Goal: Contribute content: Contribute content

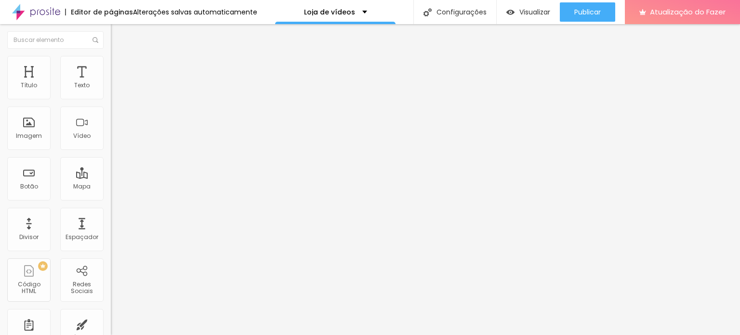
click at [111, 59] on img at bounding box center [115, 60] width 9 height 9
click at [111, 65] on li "Avançado" at bounding box center [166, 70] width 111 height 10
click at [111, 56] on li "Conteúdo" at bounding box center [166, 51] width 111 height 10
click at [111, 61] on img at bounding box center [115, 60] width 9 height 9
type input "27"
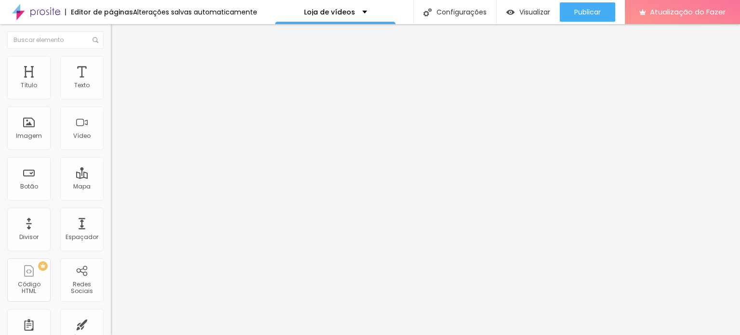
type input "27"
type input "36"
type input "38"
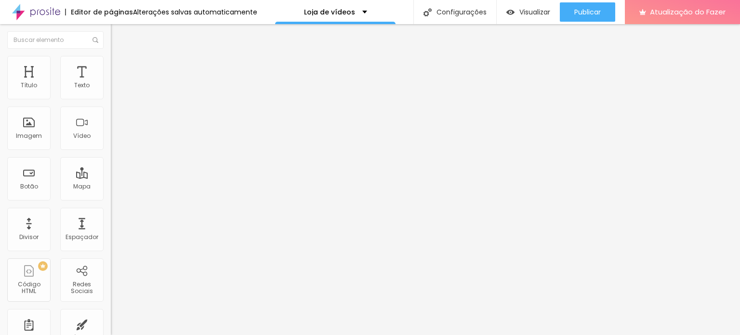
type input "42"
type input "52"
type input "61"
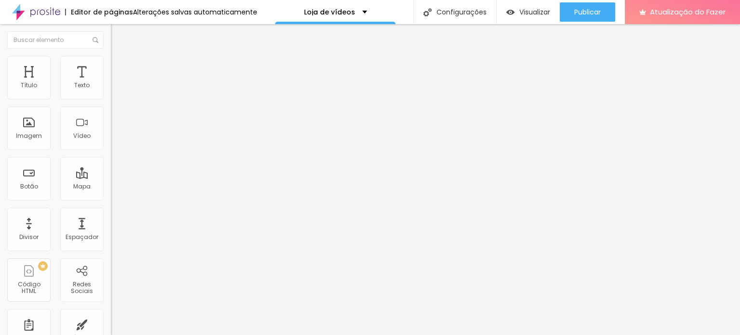
type input "61"
type input "63"
type input "66"
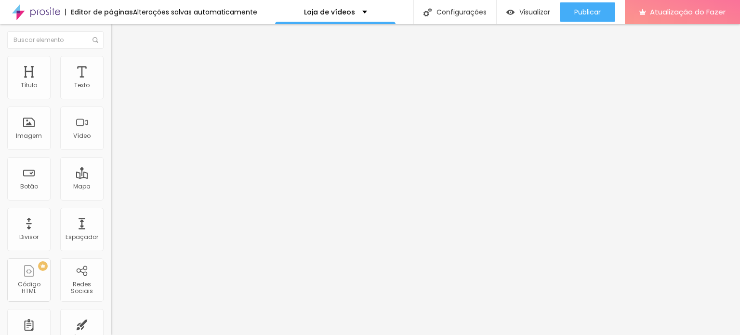
type input "69"
type input "71"
type input "73"
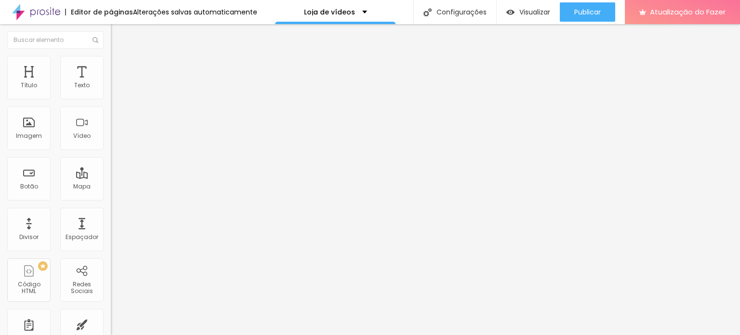
type input "73"
type input "83"
type input "114"
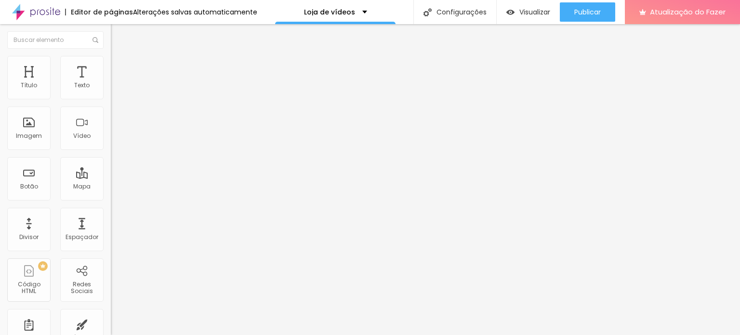
type input "119"
type input "120"
type input "121"
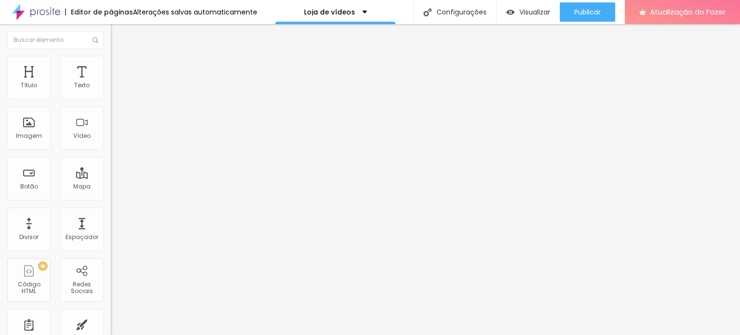
type input "121"
type input "124"
type input "127"
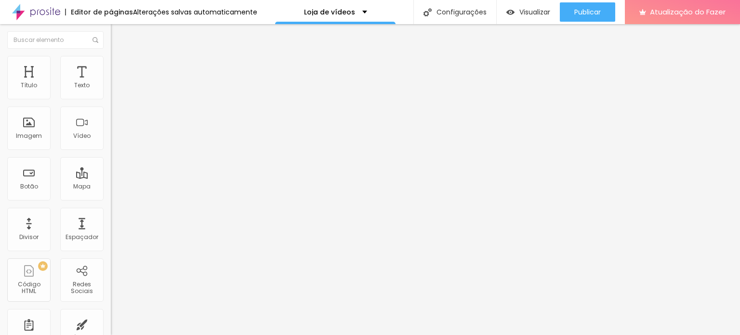
type input "129"
type input "132"
type input "135"
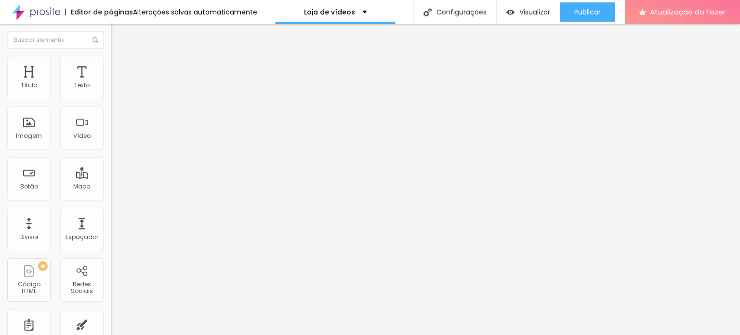
type input "135"
type input "136"
type input "140"
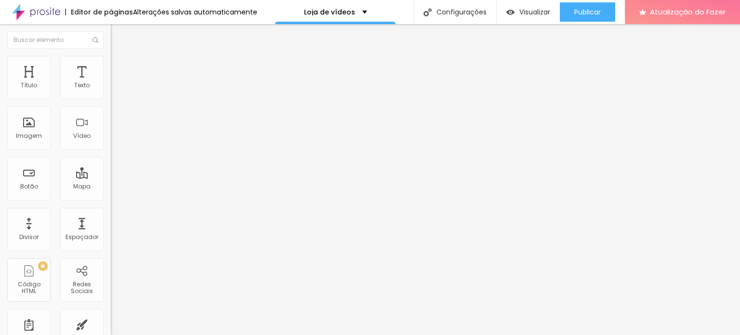
type input "141"
type input "143"
type input "144"
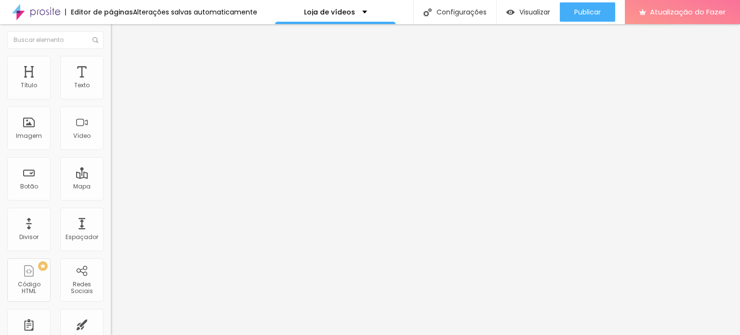
type input "144"
type input "145"
type input "168"
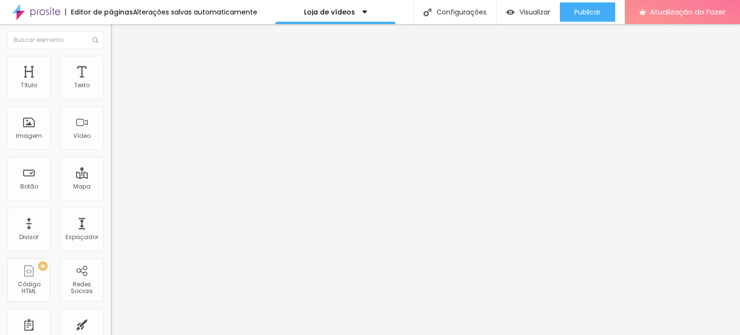
type input "169"
type input "165"
type input "154"
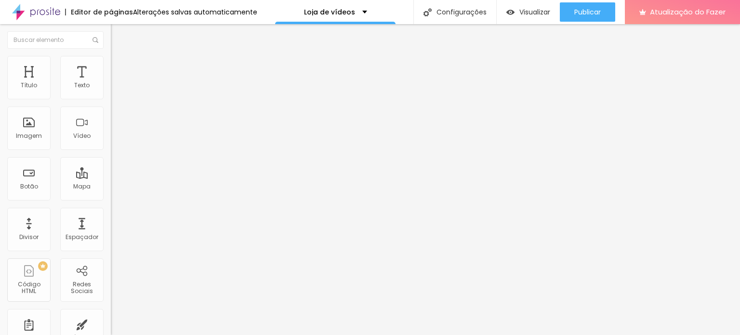
type input "154"
type input "127"
type input "114"
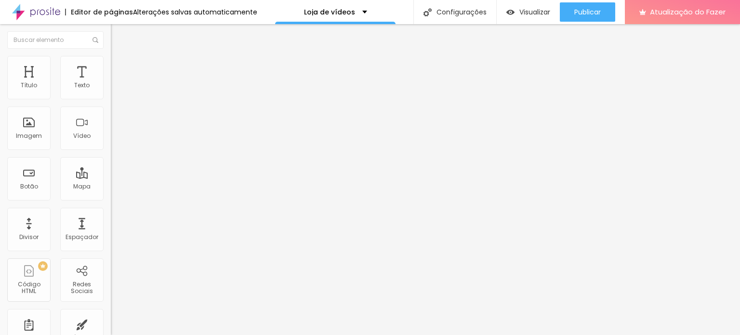
type input "106"
type input "87"
type input "85"
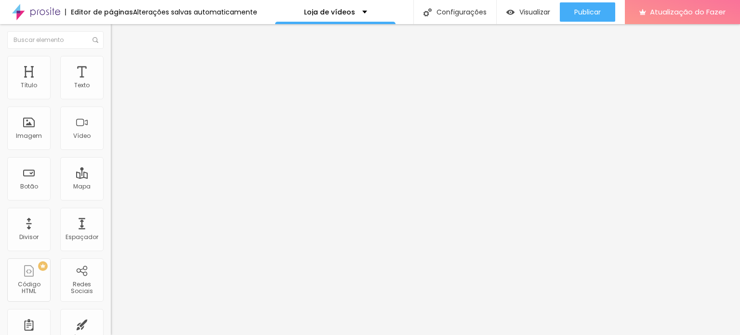
type input "85"
type input "49"
type input "35"
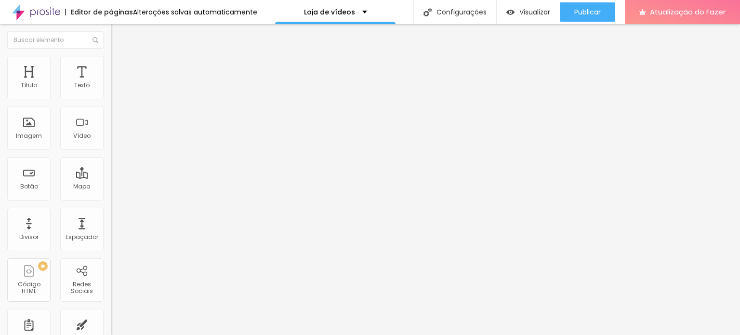
type input "25"
type input "12"
type input "2"
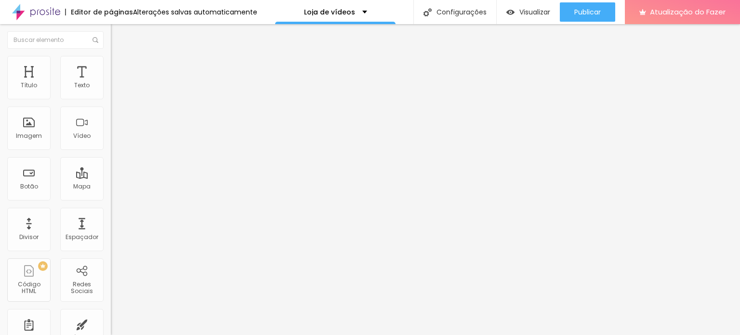
type input "2"
type input "0"
drag, startPoint x: 23, startPoint y: 119, endPoint x: -10, endPoint y: 126, distance: 33.0
click at [111, 211] on input "range" at bounding box center [142, 215] width 62 height 8
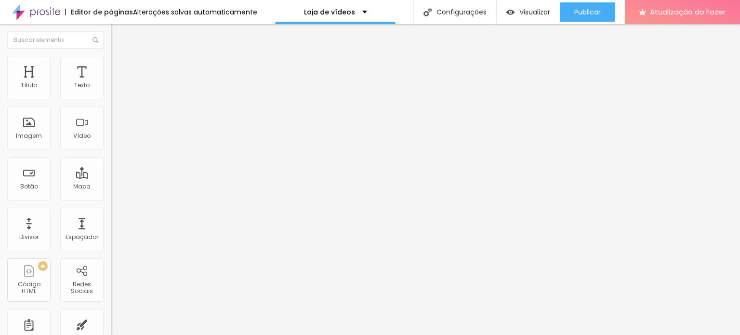
click at [111, 65] on li "Avançado" at bounding box center [166, 70] width 111 height 10
type input "11"
type input "17"
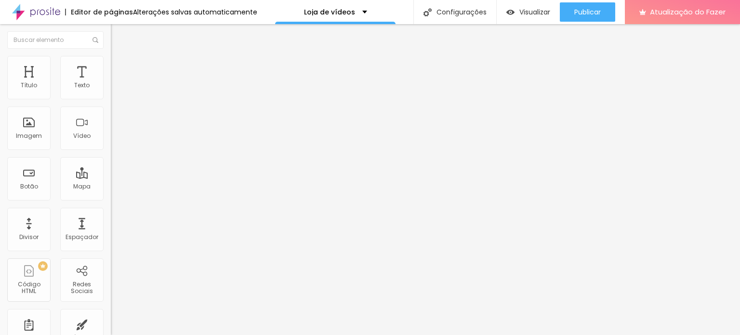
type input "21"
type input "25"
type input "27"
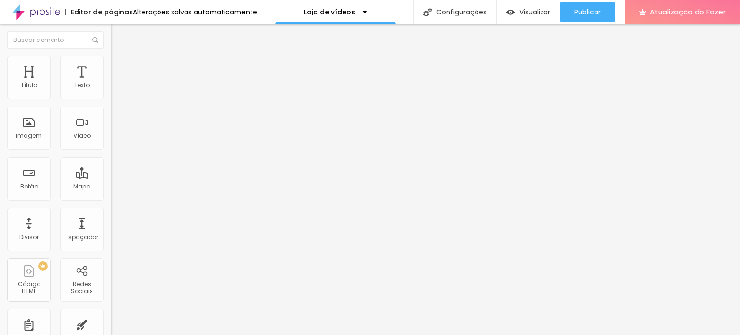
type input "27"
type input "30"
drag, startPoint x: 27, startPoint y: 93, endPoint x: 38, endPoint y: 94, distance: 10.1
click at [111, 187] on input "range" at bounding box center [142, 191] width 62 height 8
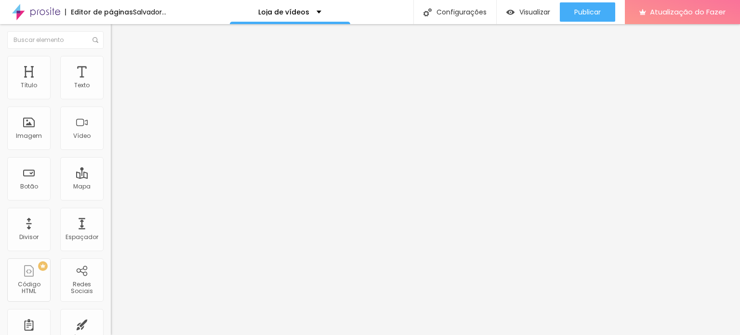
click at [111, 187] on input "range" at bounding box center [142, 191] width 62 height 8
drag, startPoint x: 95, startPoint y: 92, endPoint x: 67, endPoint y: 92, distance: 27.9
click at [111, 92] on div "30 Espaço de cima" at bounding box center [166, 143] width 111 height 136
type input "1"
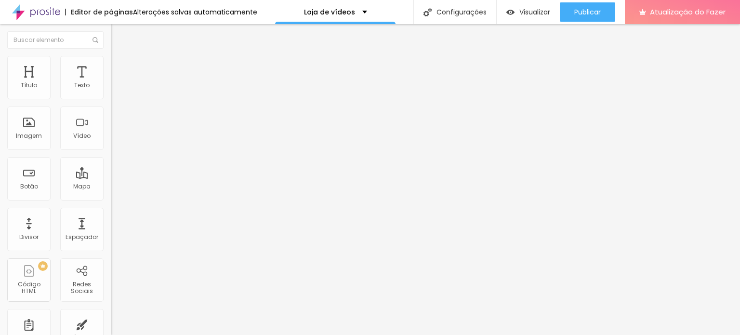
type input "1"
type input "10"
click at [111, 182] on div "Link" at bounding box center [166, 179] width 111 height 6
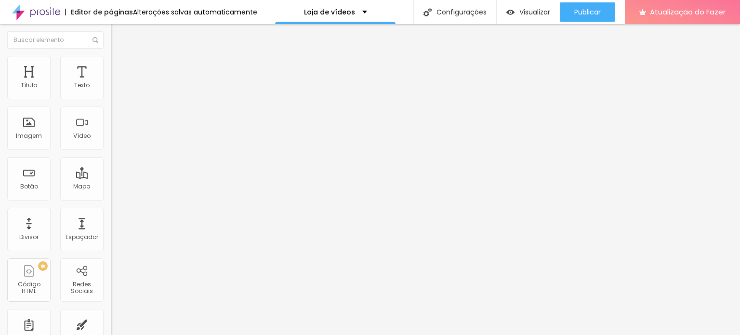
click at [111, 197] on input "https://" at bounding box center [169, 193] width 116 height 10
click at [111, 220] on div "URL https:// Abrir em uma nova aba" at bounding box center [166, 201] width 111 height 38
click at [111, 61] on img at bounding box center [115, 60] width 9 height 9
click at [111, 55] on img at bounding box center [115, 50] width 9 height 9
click at [111, 197] on input "https://" at bounding box center [169, 193] width 116 height 10
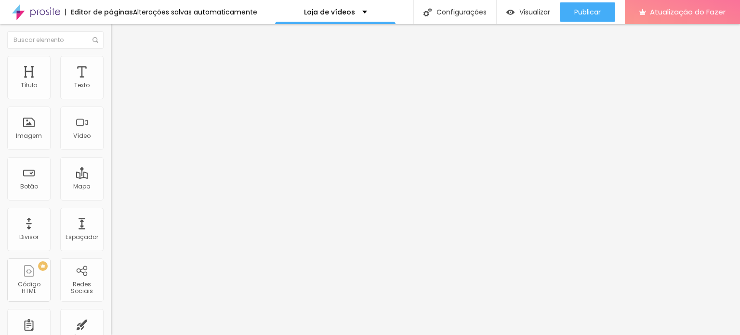
paste input "[URL][DOMAIN_NAME]"
type input "https://[URL][DOMAIN_NAME]"
click at [111, 311] on div "Editar nulo Conteúdo Estilo Avançado Trocar imagem Descrição da imagem (Alt) Al…" at bounding box center [166, 179] width 111 height 311
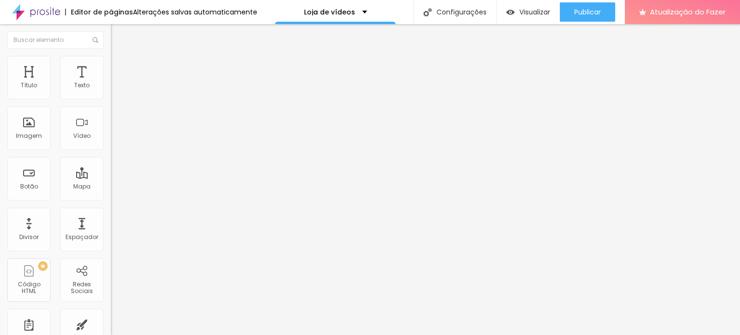
click at [117, 83] on font "Trocar imagem" at bounding box center [140, 79] width 47 height 8
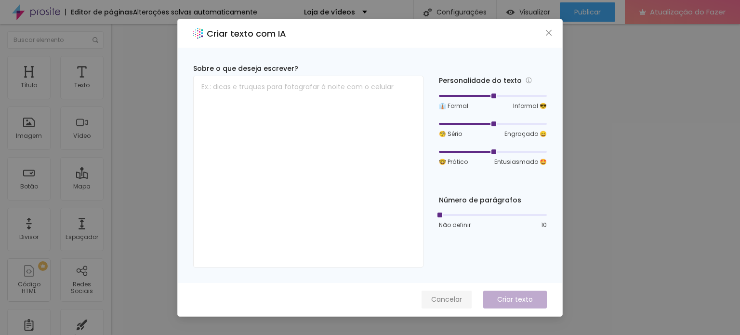
click at [449, 298] on font "Cancelar" at bounding box center [446, 299] width 31 height 10
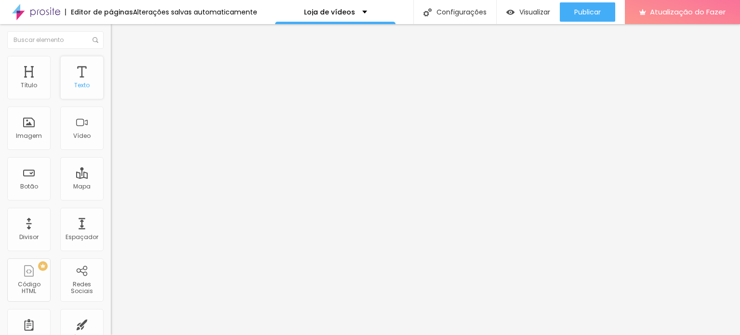
click at [77, 77] on div "Texto" at bounding box center [81, 77] width 43 height 43
click at [111, 151] on span "Cinema 16:9" at bounding box center [129, 147] width 37 height 8
click at [119, 160] on span "Cinema" at bounding box center [131, 156] width 24 height 8
click at [111, 97] on input "text" at bounding box center [169, 93] width 116 height 10
click at [111, 138] on div "Alinhamento" at bounding box center [166, 123] width 111 height 29
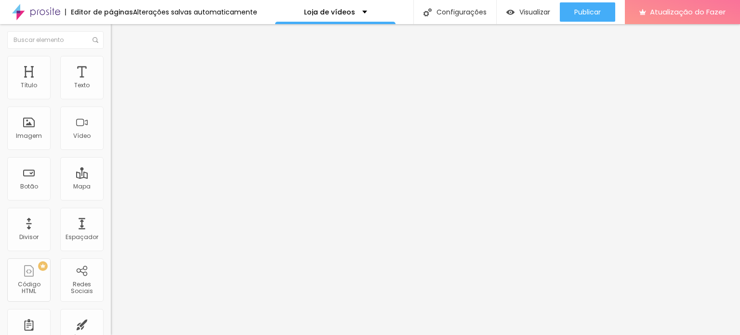
click at [111, 55] on img at bounding box center [115, 50] width 9 height 9
click at [111, 60] on img at bounding box center [115, 60] width 9 height 9
click at [111, 65] on li "Avançado" at bounding box center [166, 70] width 111 height 10
click at [111, 55] on img at bounding box center [115, 50] width 9 height 9
click at [534, 13] on font "Visualizar" at bounding box center [534, 12] width 31 height 10
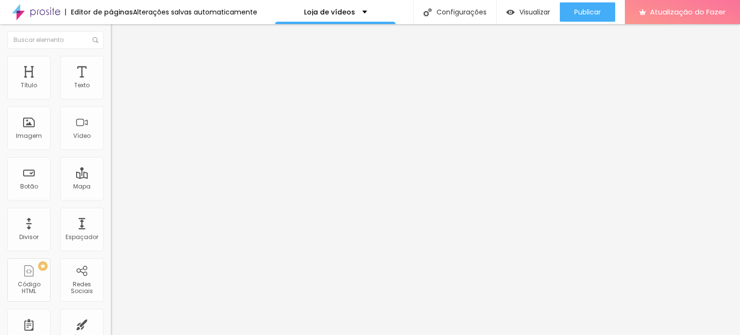
click at [111, 62] on li "Estilo" at bounding box center [166, 61] width 111 height 10
click at [119, 68] on font "Avançado" at bounding box center [135, 72] width 32 height 8
paste input "[URL][DOMAIN_NAME]"
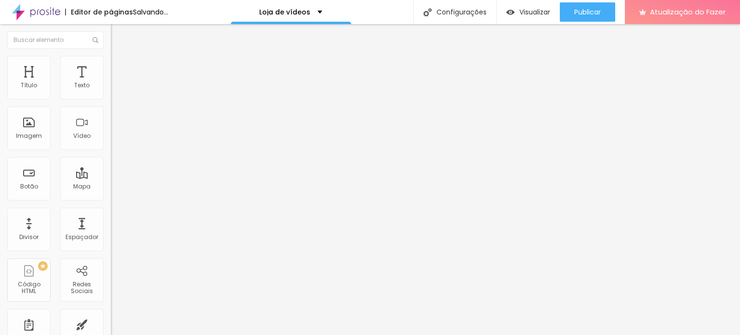
type input "[URL][DOMAIN_NAME]"
paste input "[URL][DOMAIN_NAME]"
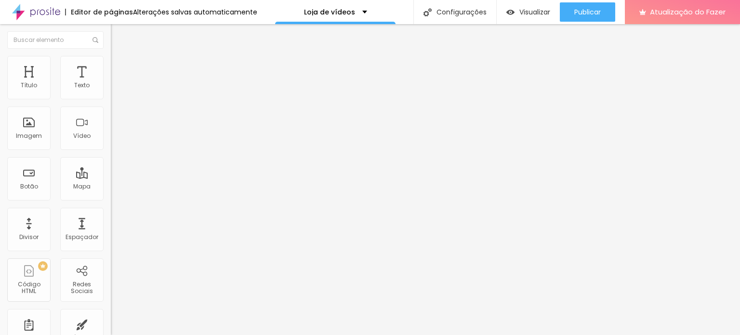
type input "[URL][DOMAIN_NAME]"
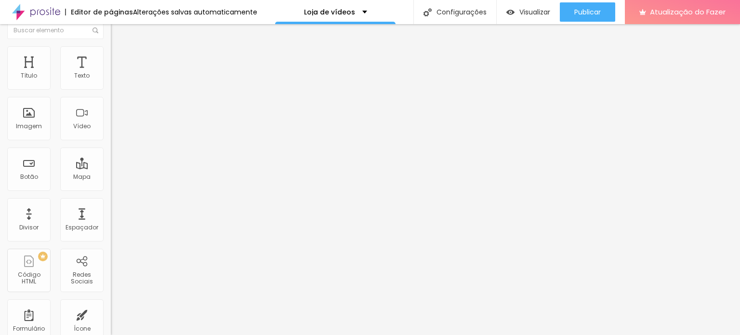
scroll to position [0, 0]
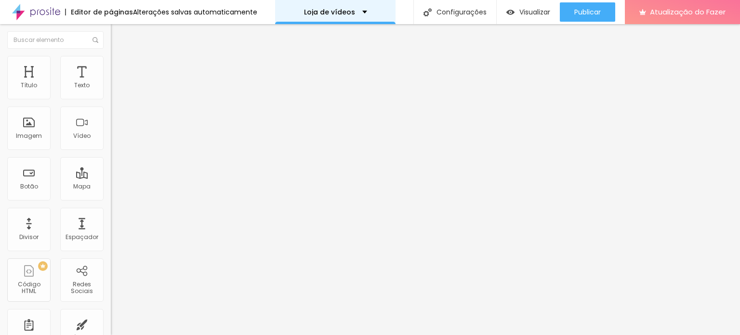
click at [356, 11] on div "Loja de vídeos" at bounding box center [335, 12] width 63 height 7
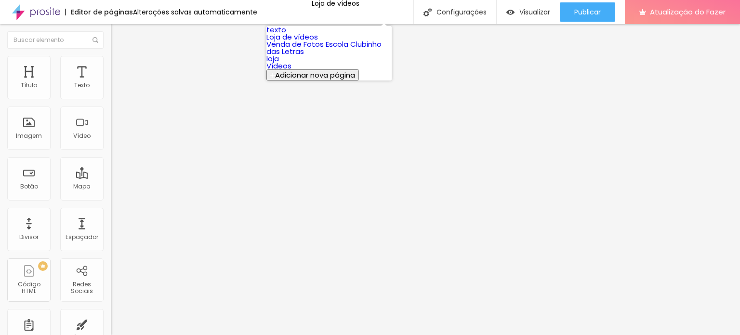
click at [318, 42] on link "Loja de vídeos" at bounding box center [292, 37] width 52 height 10
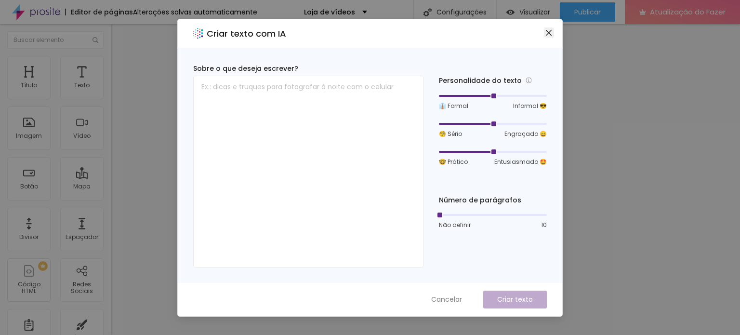
click at [546, 29] on icon "fechar" at bounding box center [549, 33] width 8 height 8
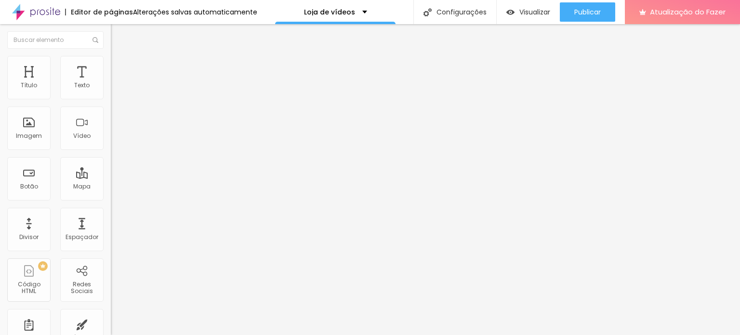
click at [111, 61] on img at bounding box center [115, 60] width 9 height 9
click at [118, 32] on img "button" at bounding box center [122, 35] width 8 height 8
click at [111, 197] on input "https://[URL][DOMAIN_NAME]" at bounding box center [169, 193] width 116 height 10
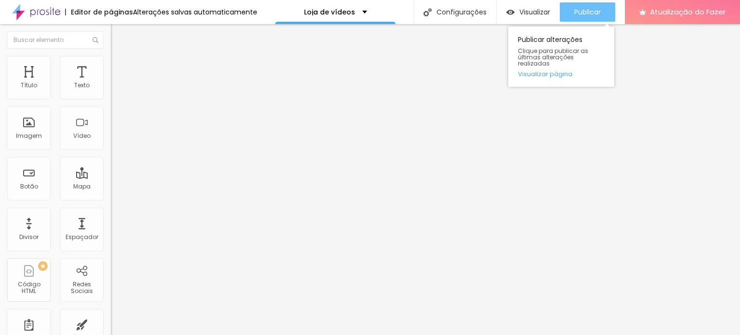
click at [597, 11] on font "Publicar" at bounding box center [587, 12] width 26 height 10
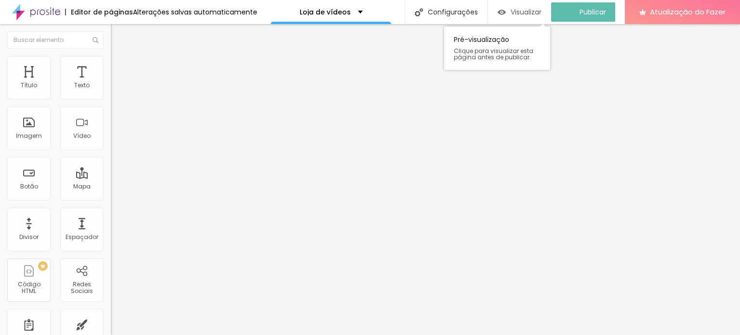
click at [527, 7] on font "Visualizar" at bounding box center [525, 12] width 31 height 10
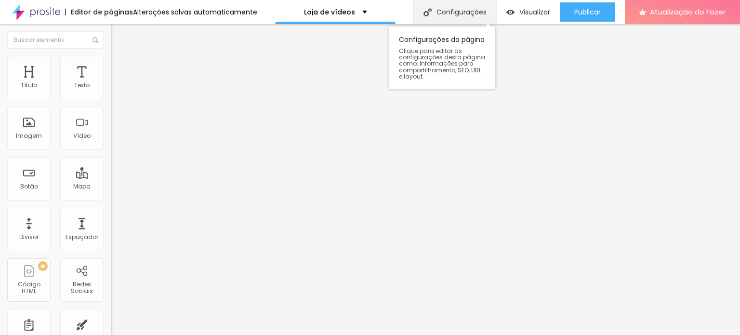
click at [453, 7] on font "Configurações" at bounding box center [461, 12] width 50 height 10
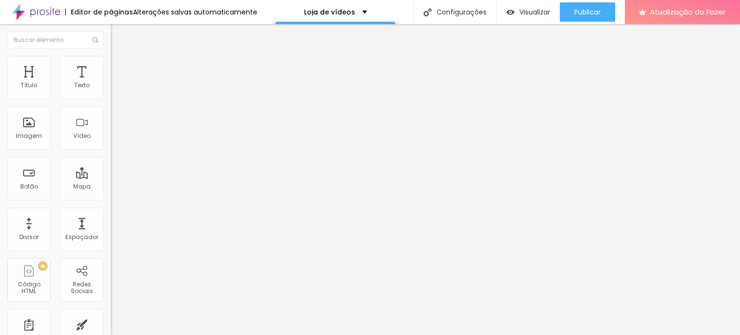
click at [118, 34] on img "button" at bounding box center [122, 35] width 8 height 8
